Goal: Ask a question

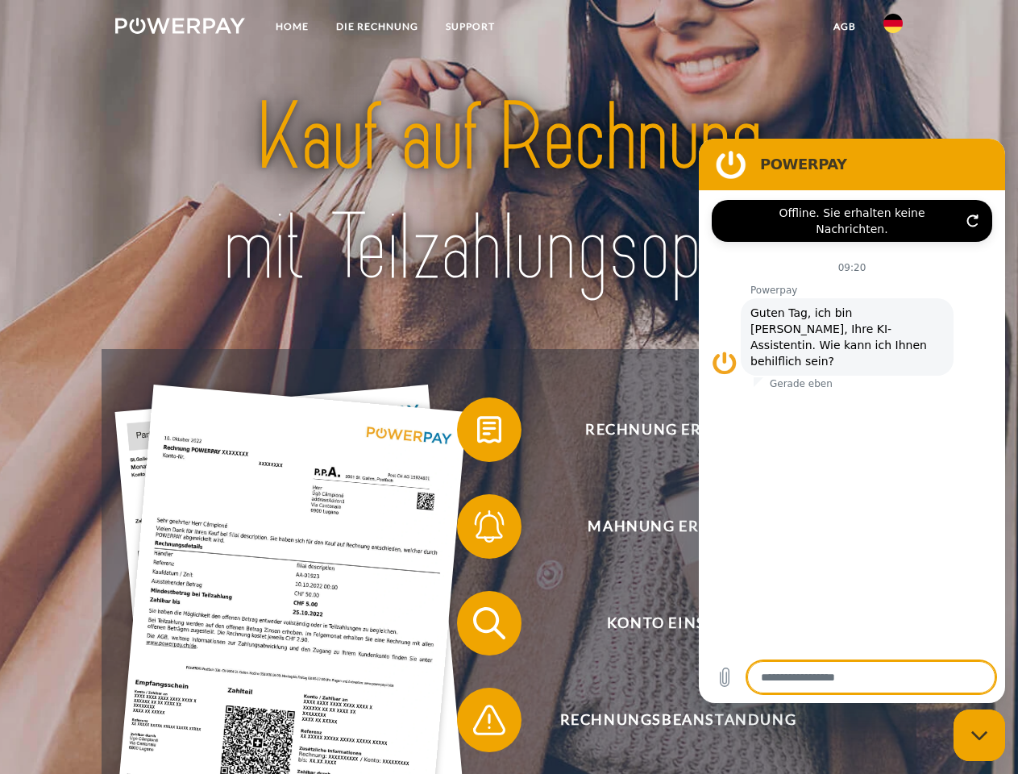
click at [180, 28] on img at bounding box center [180, 26] width 130 height 16
click at [893, 28] on img at bounding box center [893, 23] width 19 height 19
click at [844, 27] on link "agb" at bounding box center [845, 26] width 50 height 29
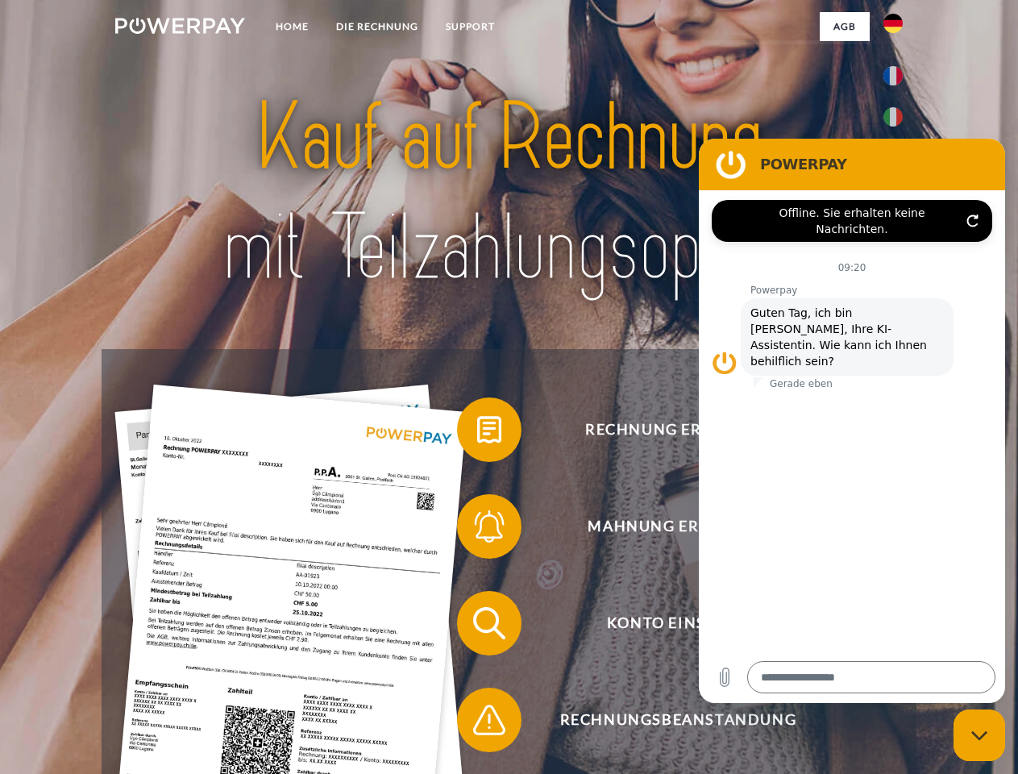
click at [477, 433] on span at bounding box center [465, 429] width 81 height 81
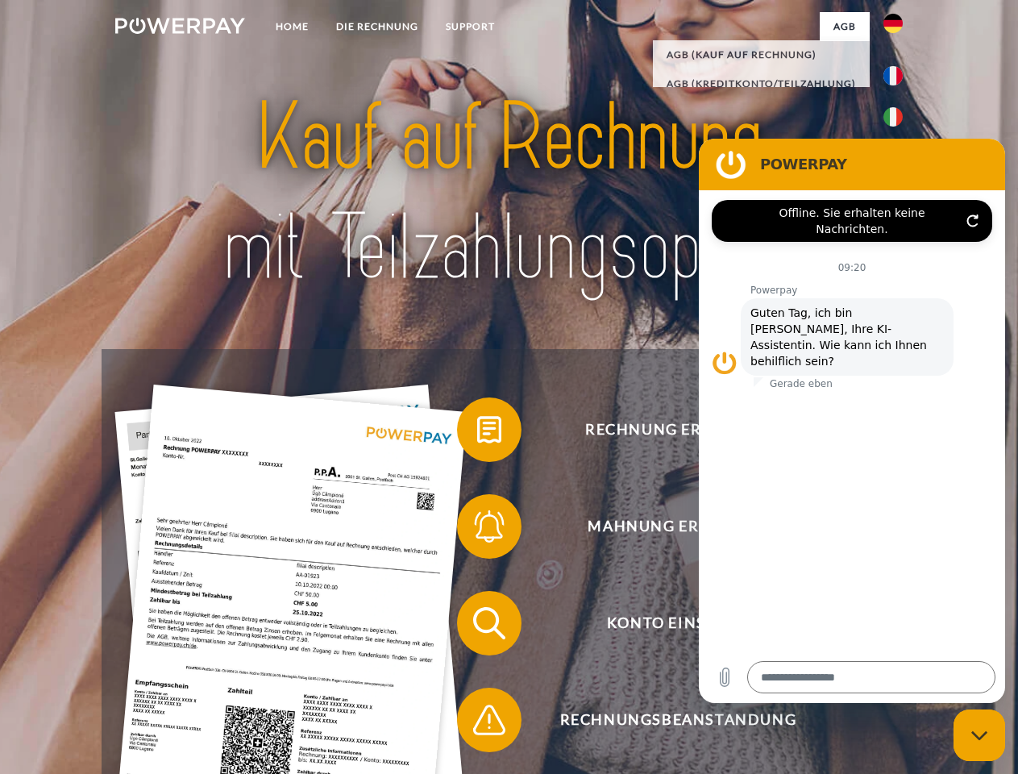
click at [477, 530] on span at bounding box center [465, 526] width 81 height 81
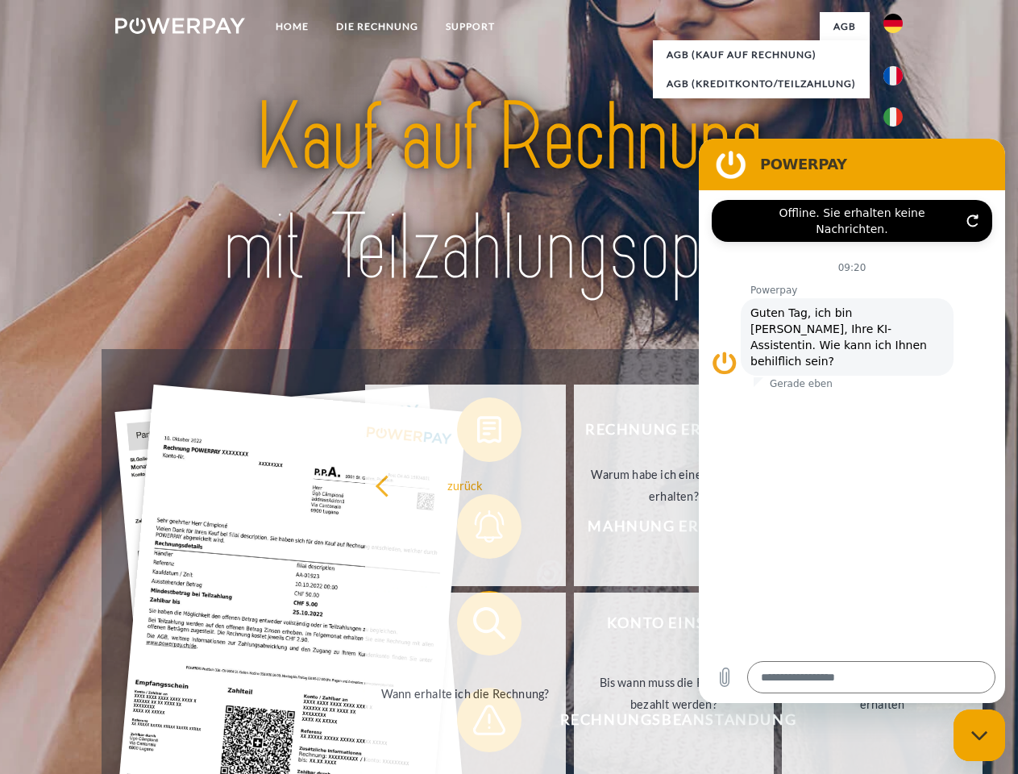
click at [574, 627] on link "Bis wann muss die Rechnung bezahlt werden?" at bounding box center [674, 694] width 201 height 202
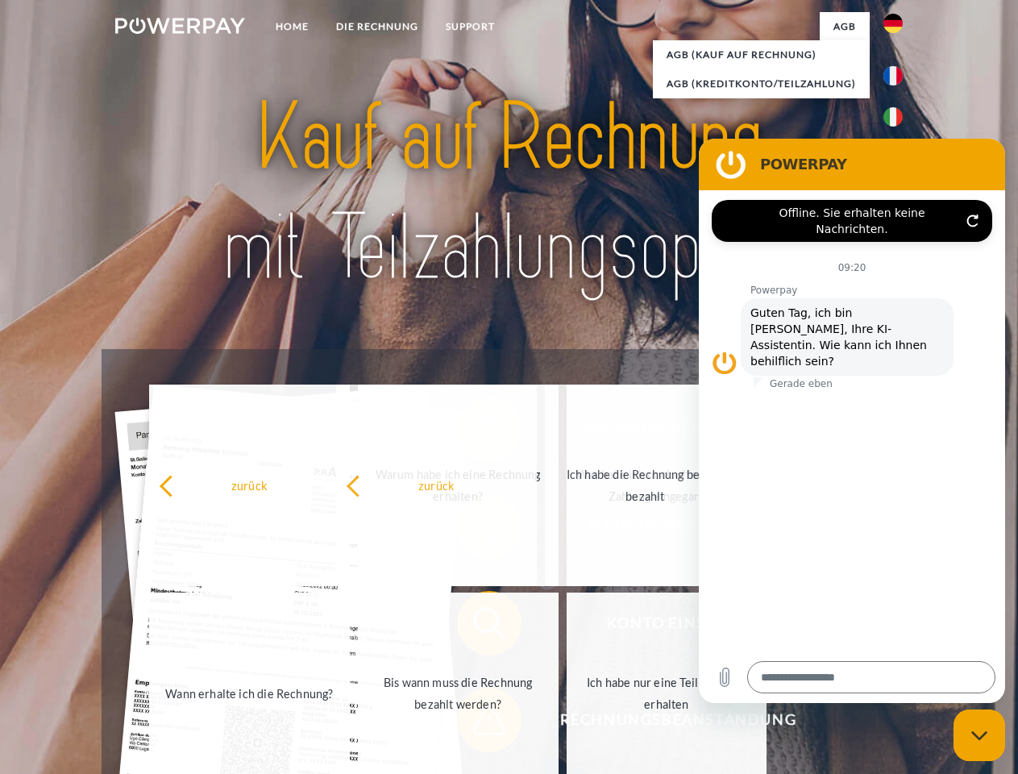
click at [477, 723] on span at bounding box center [465, 720] width 81 height 81
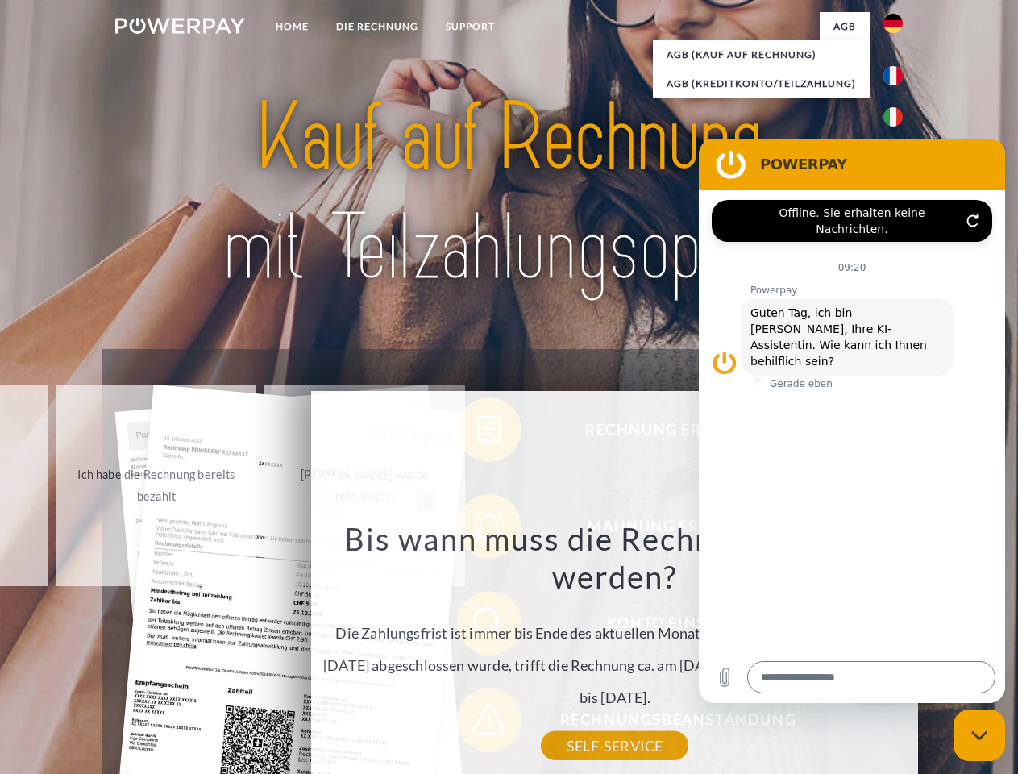
click at [980, 735] on icon "Messaging-Fenster schließen" at bounding box center [980, 736] width 17 height 10
type textarea "*"
